Goal: Navigation & Orientation: Find specific page/section

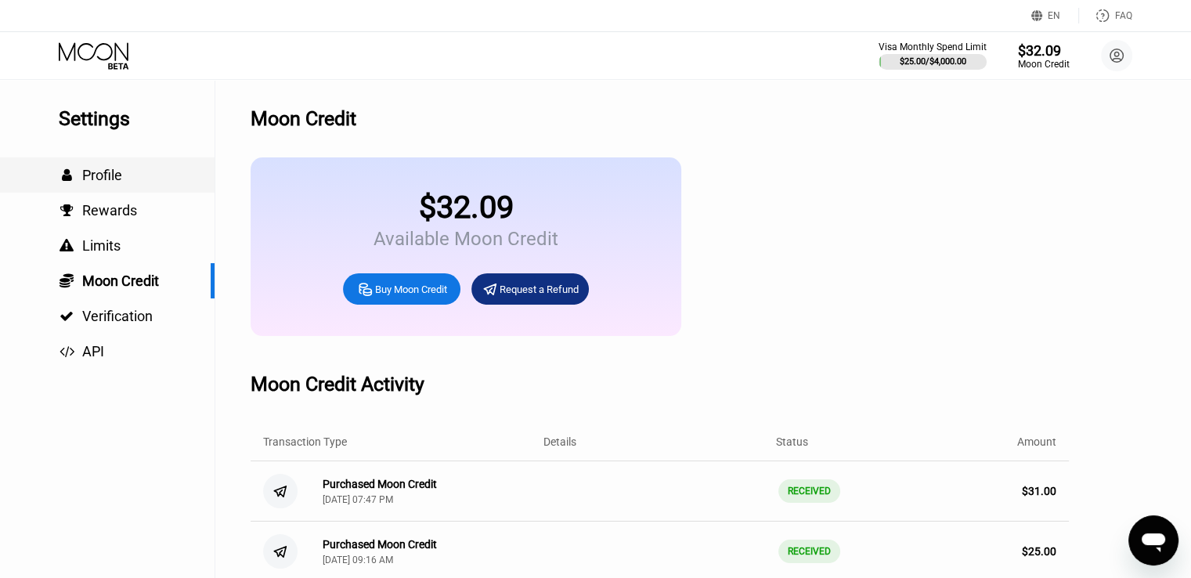
click at [106, 178] on span "Profile" at bounding box center [102, 175] width 40 height 16
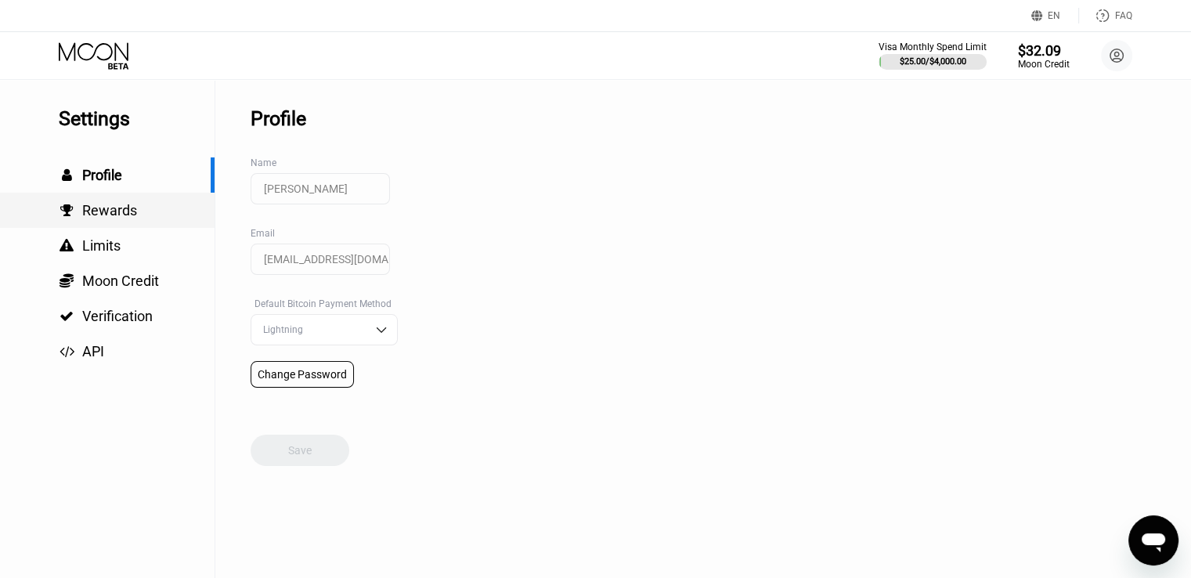
click at [99, 216] on span "Rewards" at bounding box center [109, 210] width 55 height 16
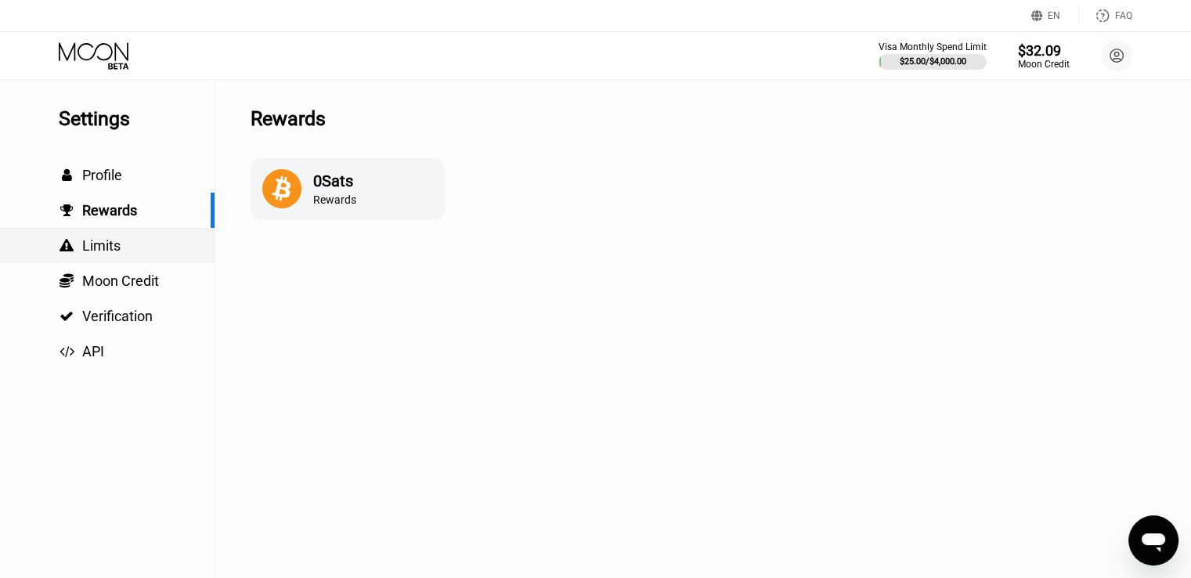
click at [94, 250] on span "Limits" at bounding box center [101, 245] width 38 height 16
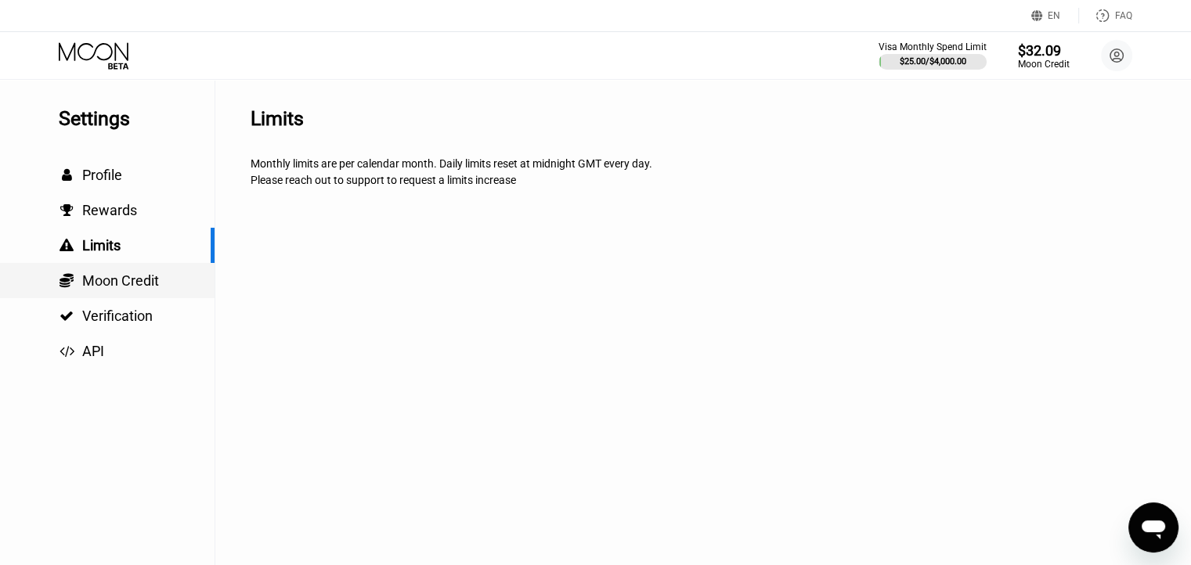
click at [93, 283] on span "Moon Credit" at bounding box center [120, 280] width 77 height 16
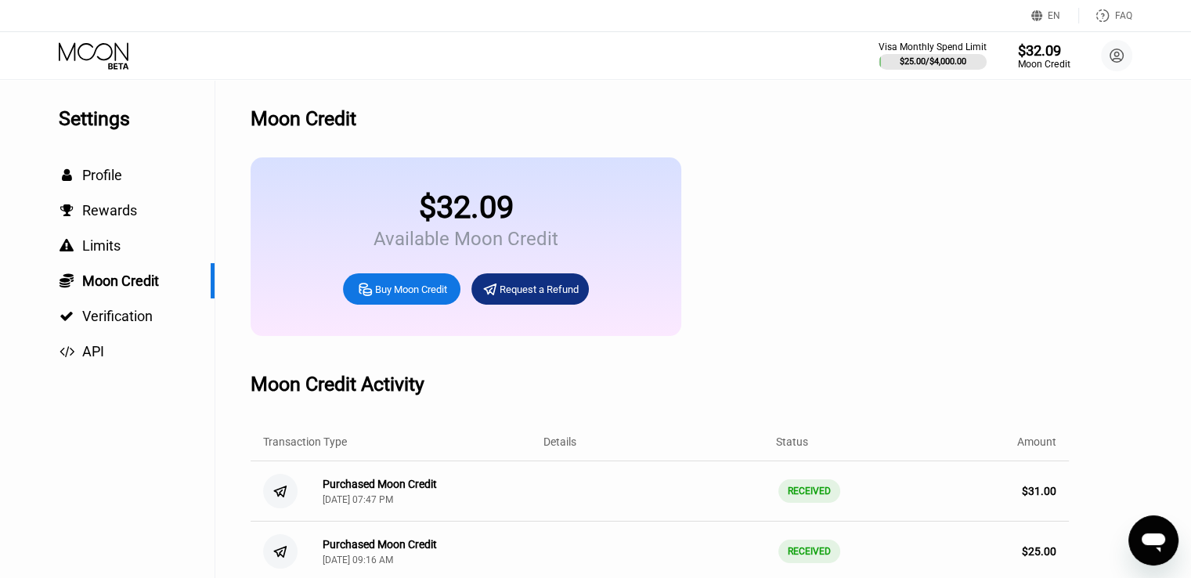
click at [1041, 46] on div "$32.09" at bounding box center [1043, 49] width 52 height 16
click at [957, 54] on div at bounding box center [932, 62] width 110 height 16
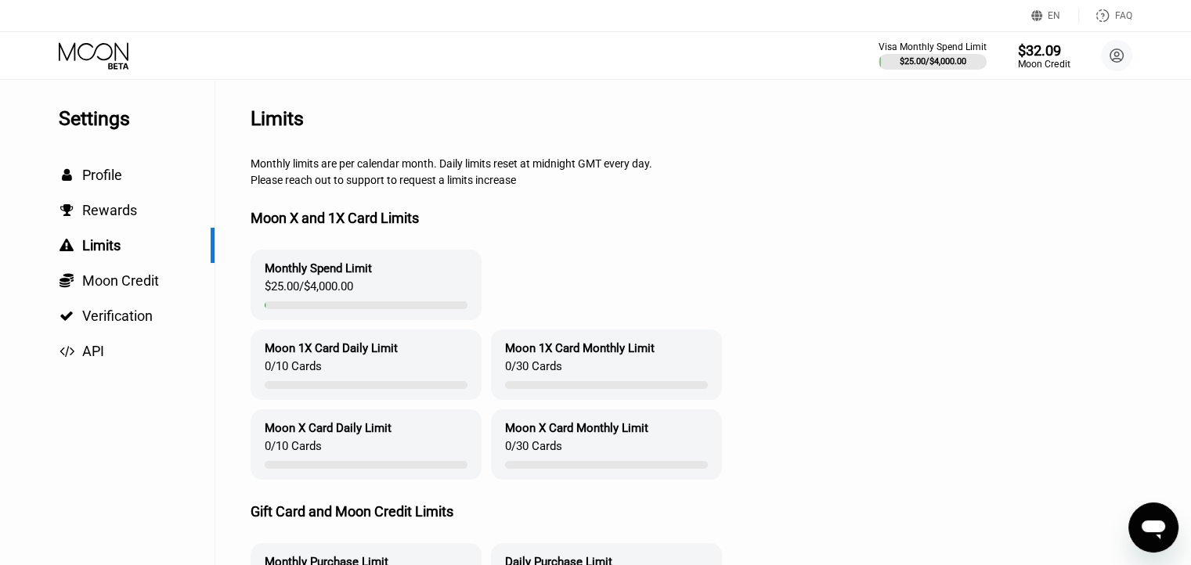
click at [1040, 54] on div "$32.09" at bounding box center [1043, 49] width 52 height 16
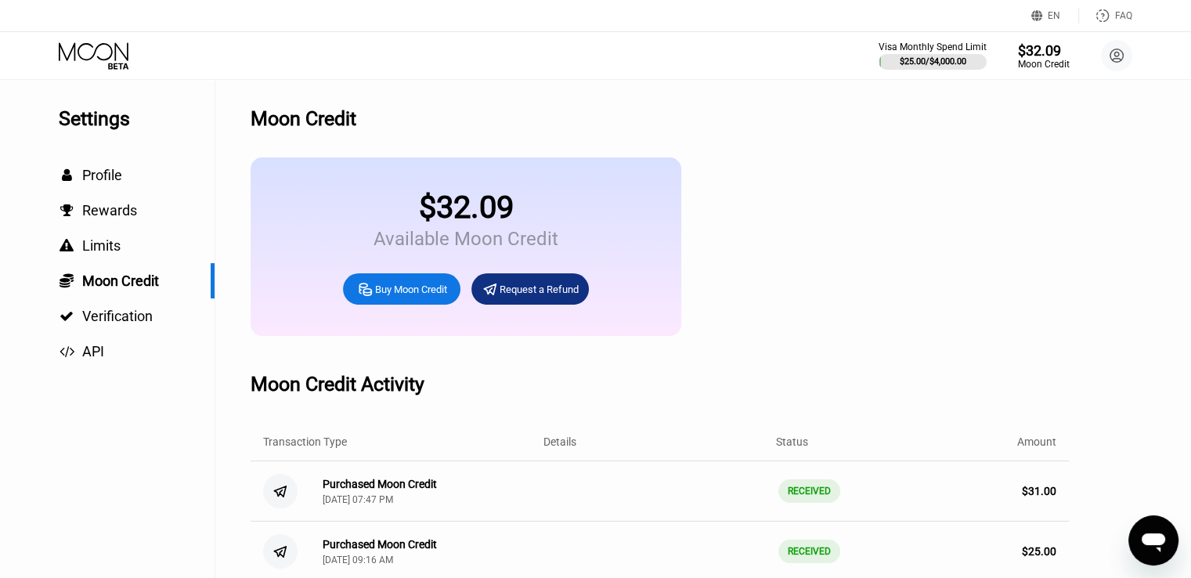
click at [91, 49] on icon at bounding box center [95, 55] width 73 height 27
